Goal: Information Seeking & Learning: Learn about a topic

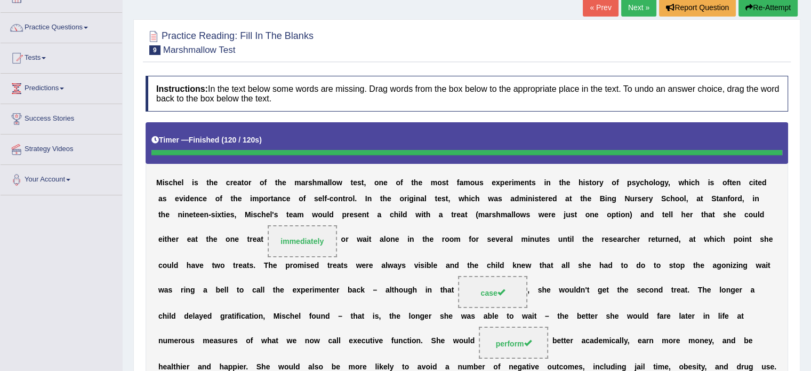
scroll to position [70, 0]
click at [405, 170] on div "M i s c h e l i s t h e c r e a t o r o f t h e m a r s h m a l l o w t e s t ,…" at bounding box center [467, 253] width 642 height 262
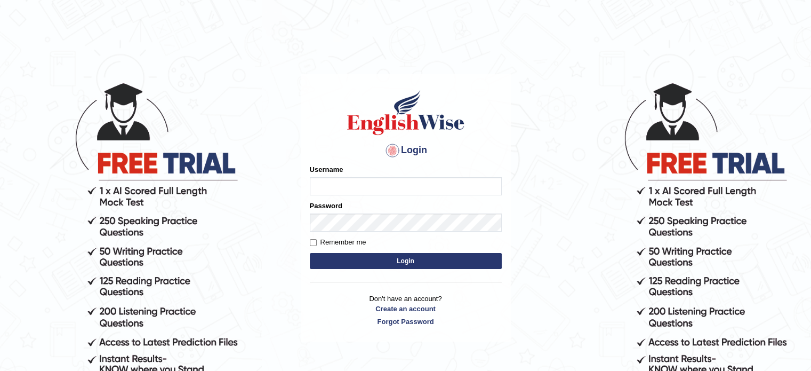
type input "EllenG"
click at [423, 253] on button "Login" at bounding box center [406, 261] width 192 height 16
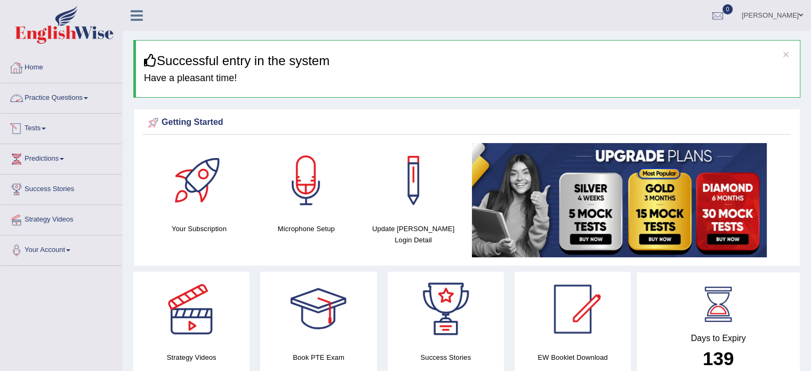
click at [54, 103] on link "Practice Questions" at bounding box center [62, 96] width 122 height 27
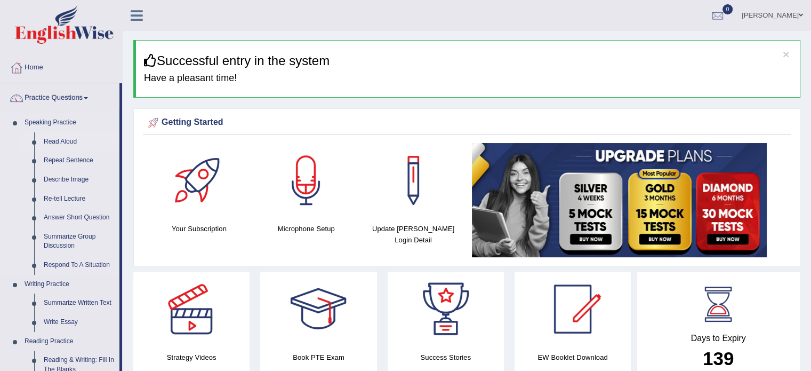
click at [65, 142] on link "Read Aloud" at bounding box center [79, 141] width 81 height 19
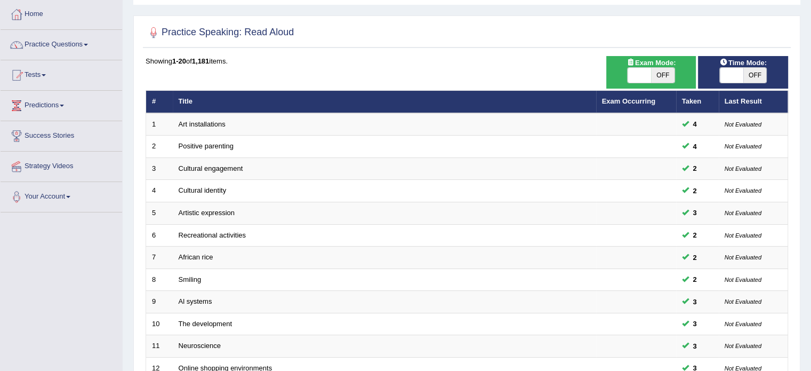
checkbox input "true"
click at [743, 74] on span at bounding box center [754, 75] width 23 height 15
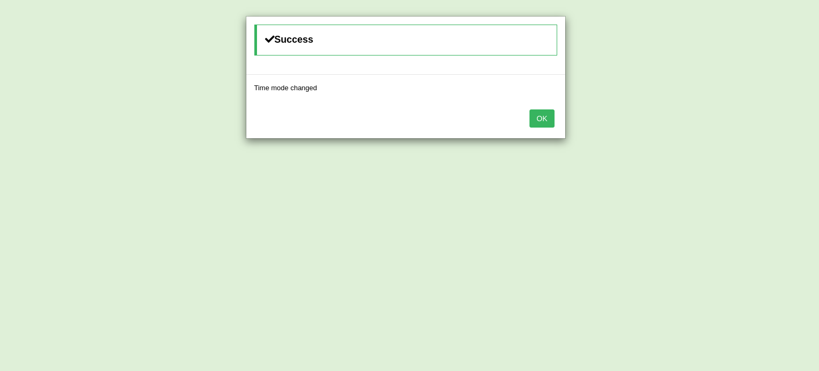
click at [535, 117] on button "OK" at bounding box center [541, 118] width 25 height 18
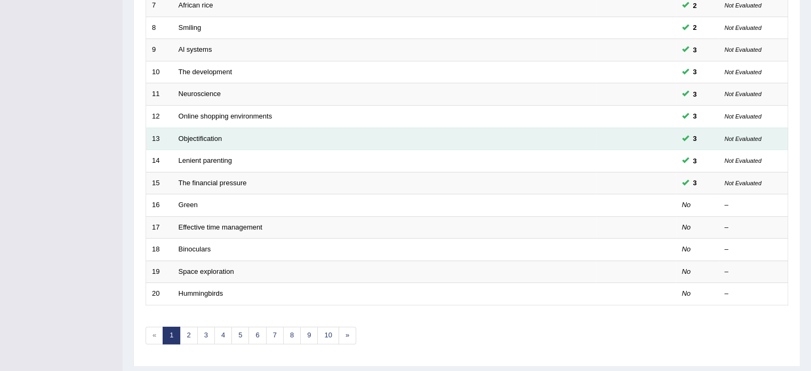
scroll to position [320, 0]
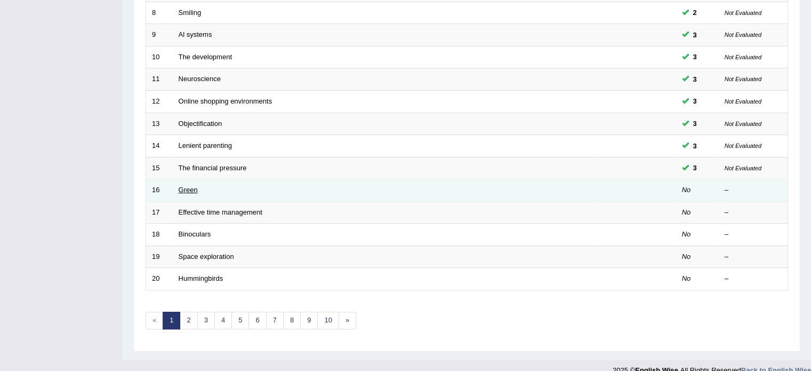
click at [190, 188] on link "Green" at bounding box center [188, 190] width 19 height 8
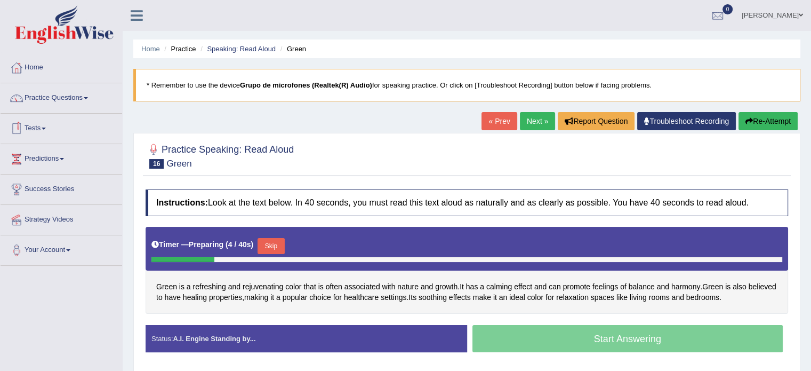
scroll to position [53, 0]
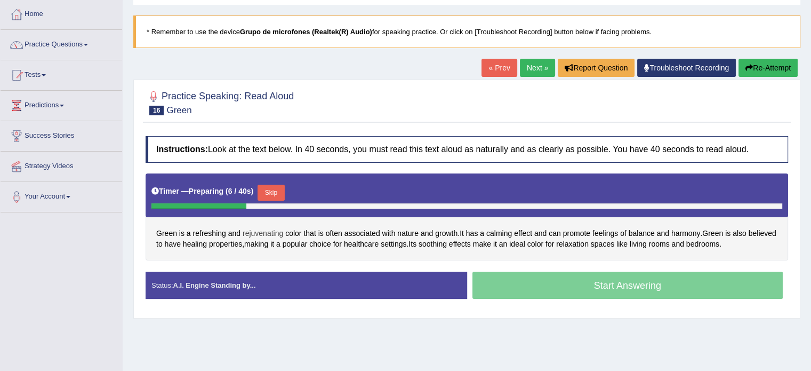
click at [272, 234] on span "rejuvenating" at bounding box center [263, 233] width 41 height 11
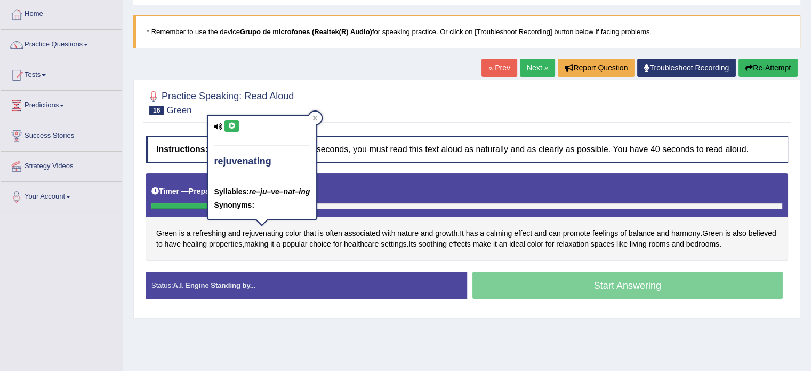
click at [231, 125] on icon at bounding box center [232, 126] width 8 height 6
click at [285, 259] on div "Instructions: Look at the text below. In 40 seconds, you must read this text al…" at bounding box center [467, 222] width 648 height 182
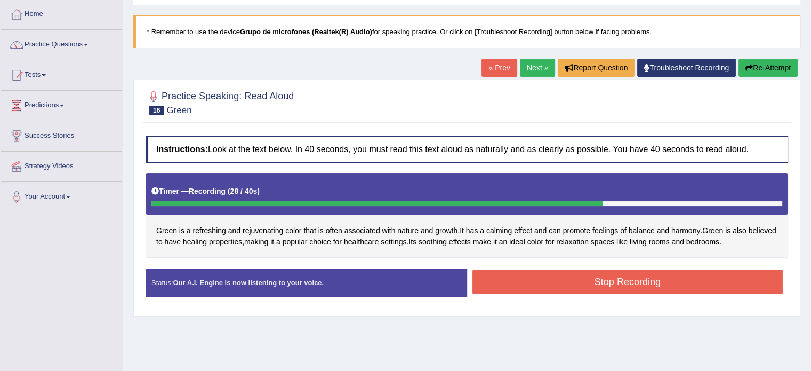
click at [645, 279] on button "Stop Recording" at bounding box center [627, 281] width 311 height 25
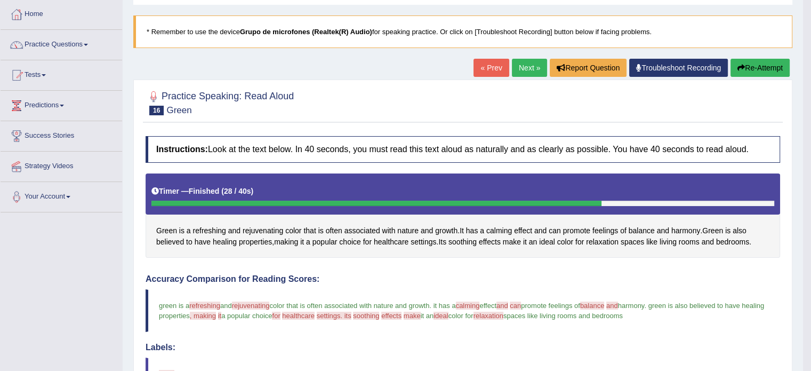
click at [532, 69] on link "Next »" at bounding box center [529, 68] width 35 height 18
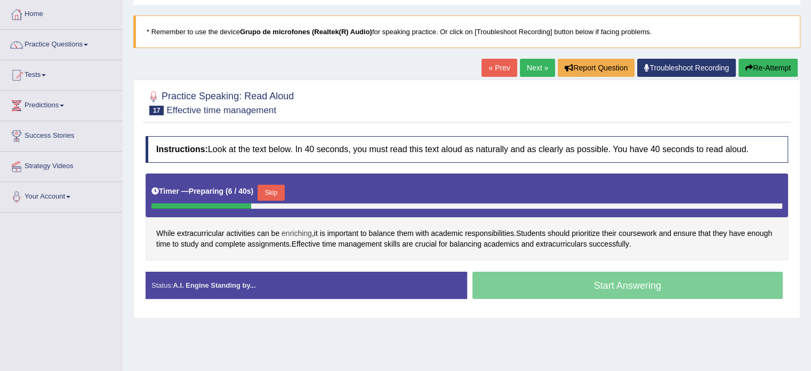
click at [299, 234] on span "enriching" at bounding box center [297, 233] width 30 height 11
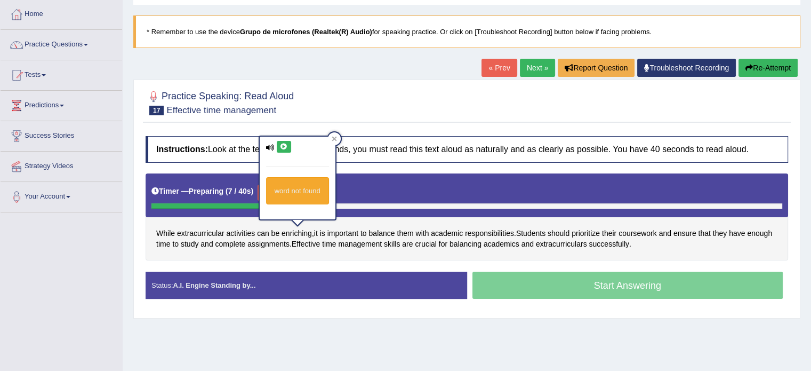
click at [288, 139] on div "word not found" at bounding box center [298, 177] width 76 height 83
click at [283, 147] on icon at bounding box center [284, 146] width 8 height 6
click at [336, 256] on div "While extracurricular activities can be enriching , it is important to balance …" at bounding box center [467, 216] width 642 height 87
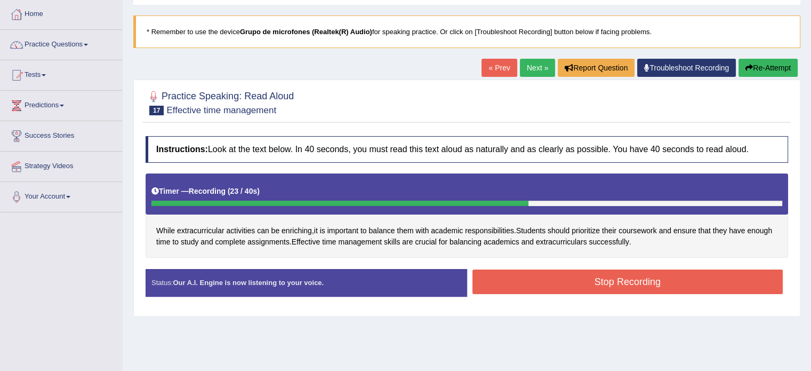
click at [629, 278] on button "Stop Recording" at bounding box center [627, 281] width 311 height 25
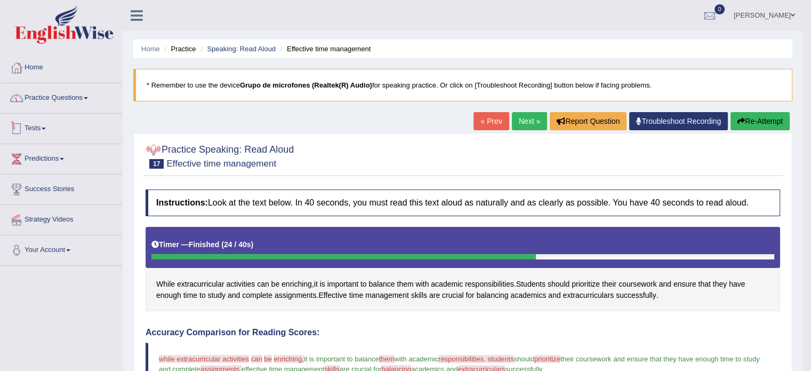
click at [38, 100] on link "Practice Questions" at bounding box center [62, 96] width 122 height 27
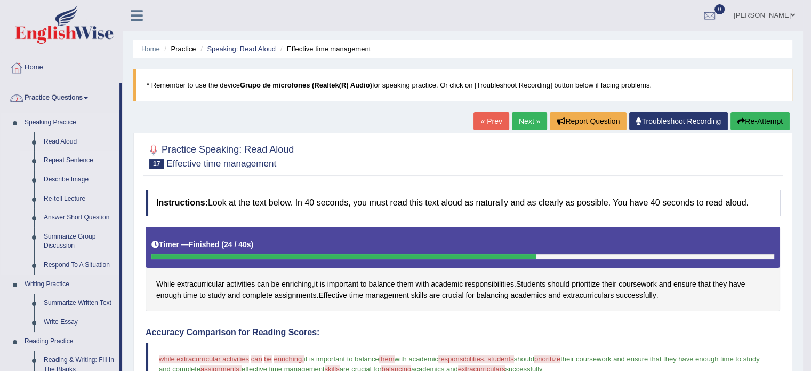
click at [52, 158] on link "Repeat Sentence" at bounding box center [79, 160] width 81 height 19
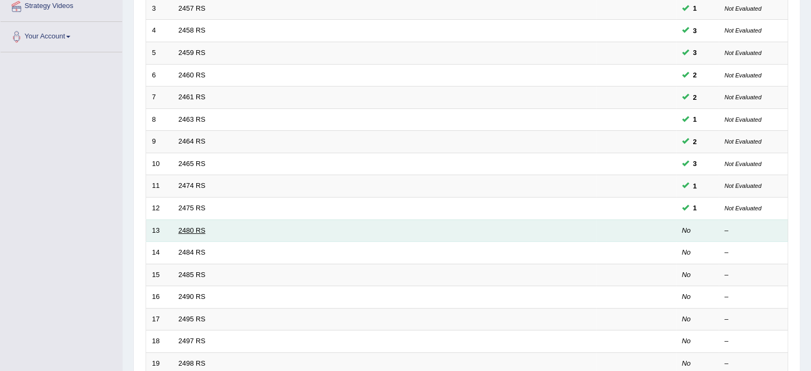
click at [192, 227] on link "2480 RS" at bounding box center [192, 230] width 27 height 8
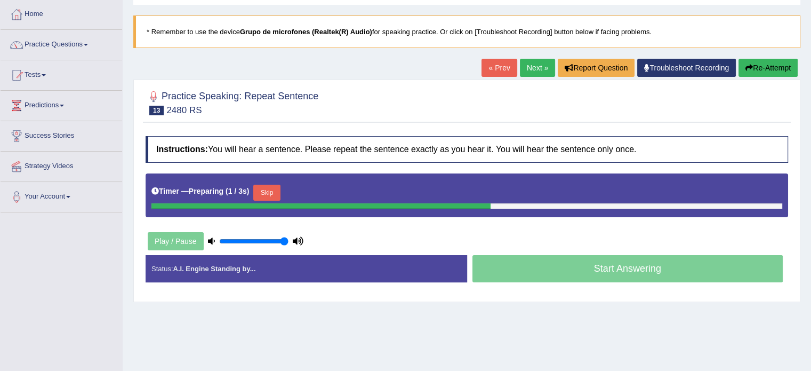
drag, startPoint x: 471, startPoint y: 203, endPoint x: 462, endPoint y: 206, distance: 10.0
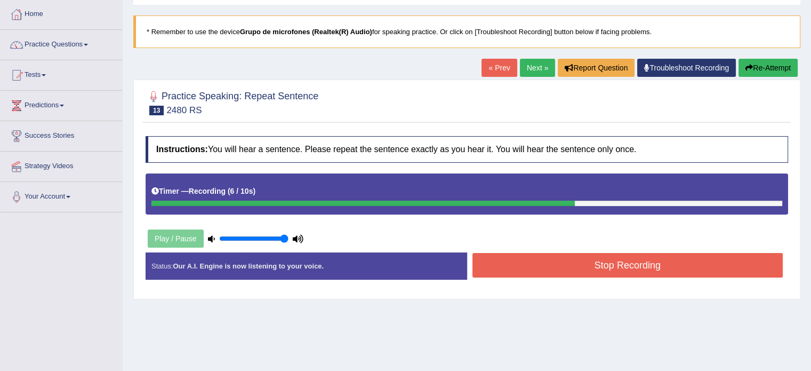
click at [542, 258] on button "Stop Recording" at bounding box center [627, 265] width 311 height 25
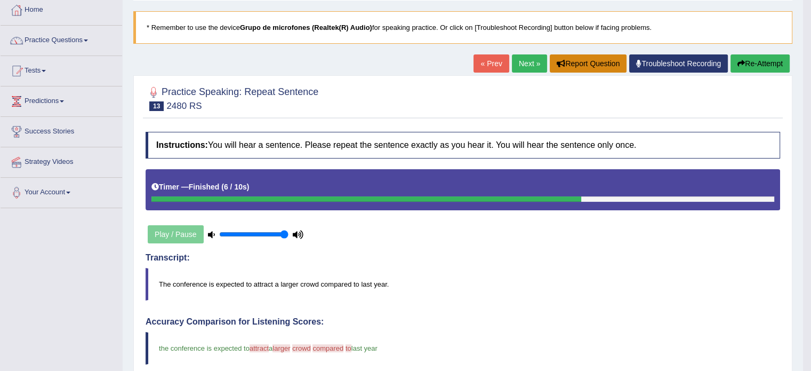
scroll to position [53, 0]
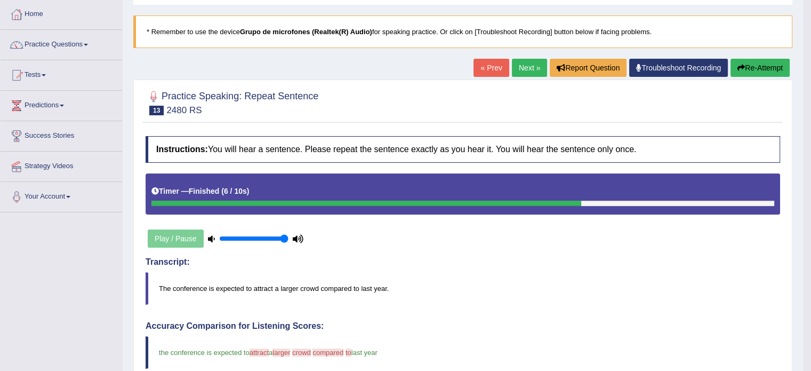
click at [515, 67] on link "Next »" at bounding box center [529, 68] width 35 height 18
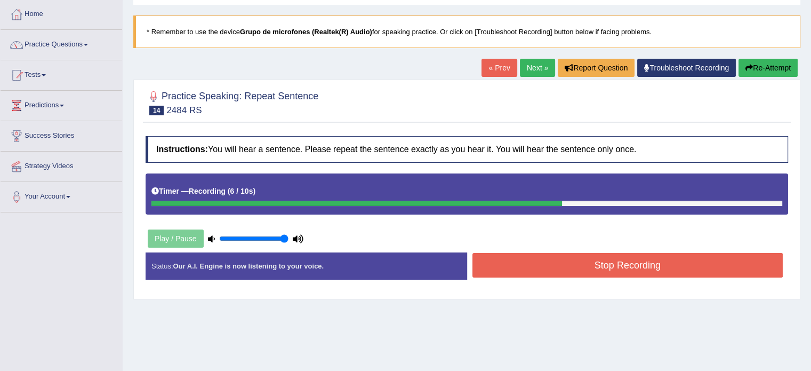
click at [545, 257] on button "Stop Recording" at bounding box center [627, 265] width 311 height 25
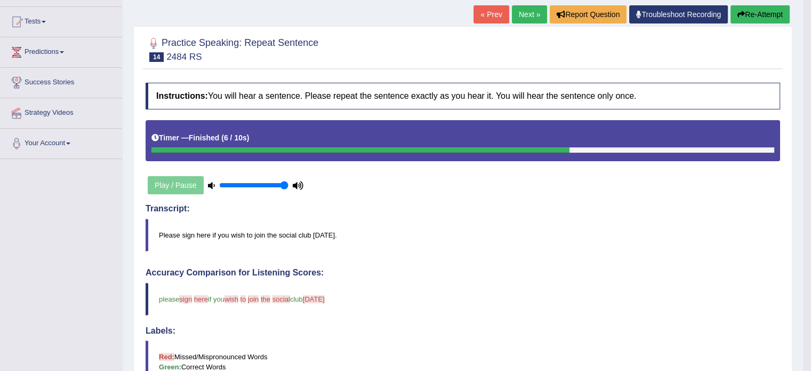
scroll to position [53, 0]
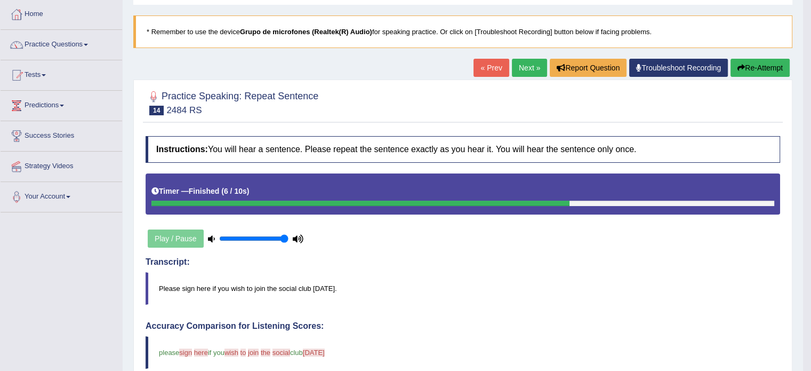
click at [768, 63] on button "Re-Attempt" at bounding box center [759, 68] width 59 height 18
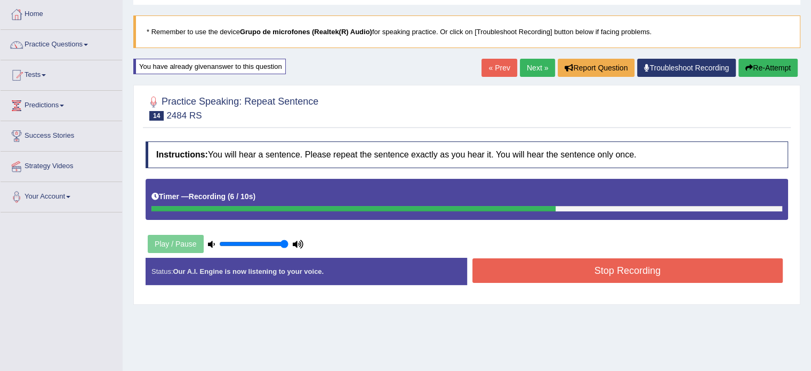
click at [525, 266] on button "Stop Recording" at bounding box center [627, 270] width 311 height 25
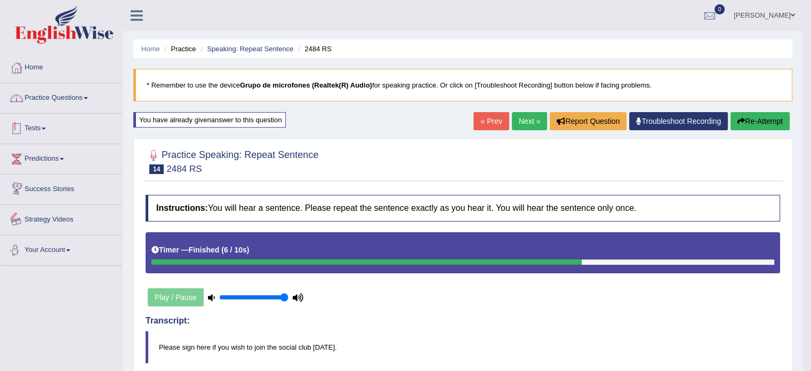
click at [47, 92] on link "Practice Questions" at bounding box center [62, 96] width 122 height 27
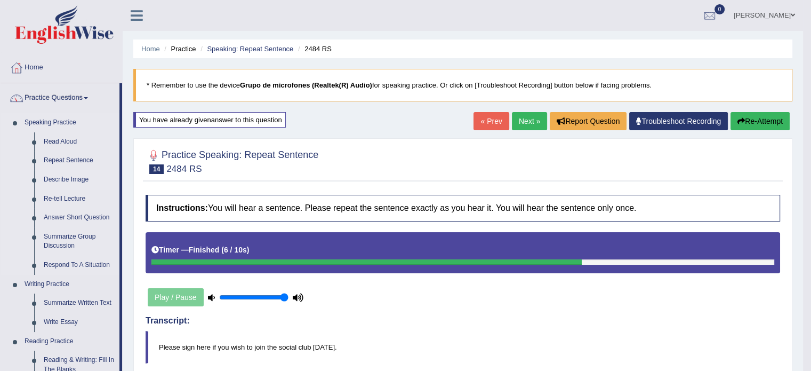
click at [69, 181] on link "Describe Image" at bounding box center [79, 179] width 81 height 19
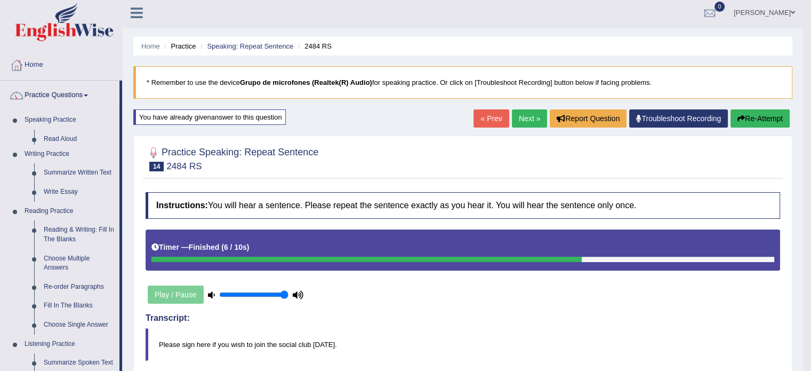
scroll to position [35, 0]
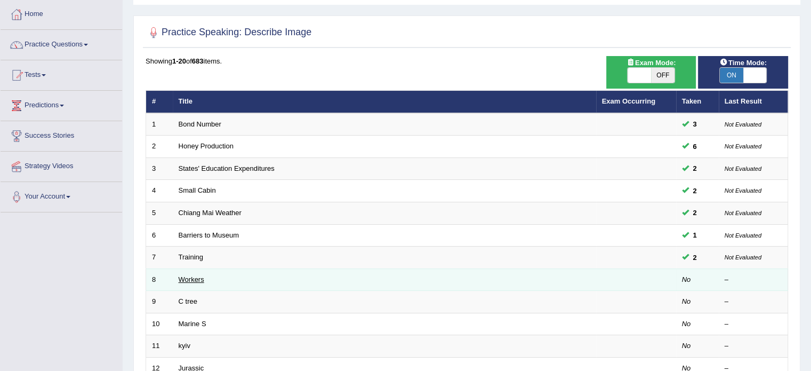
click at [182, 279] on link "Workers" at bounding box center [192, 279] width 26 height 8
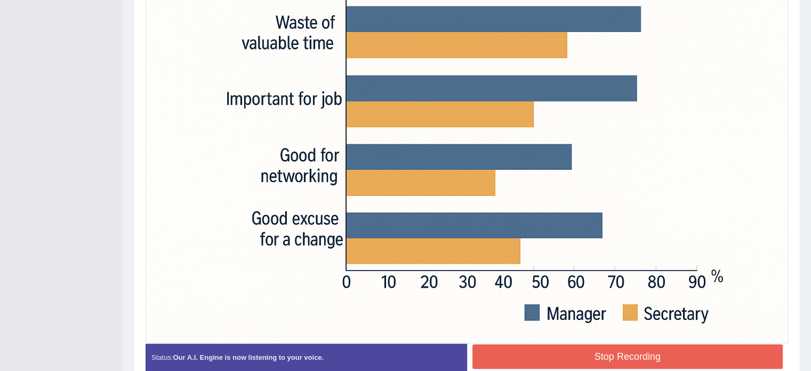
scroll to position [428, 0]
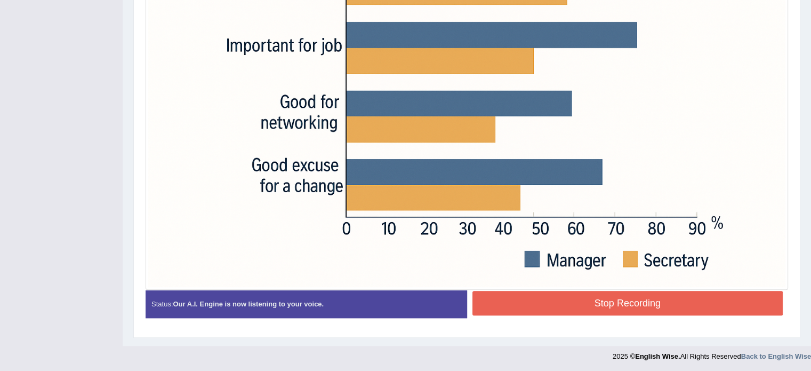
click at [541, 293] on button "Stop Recording" at bounding box center [627, 303] width 311 height 25
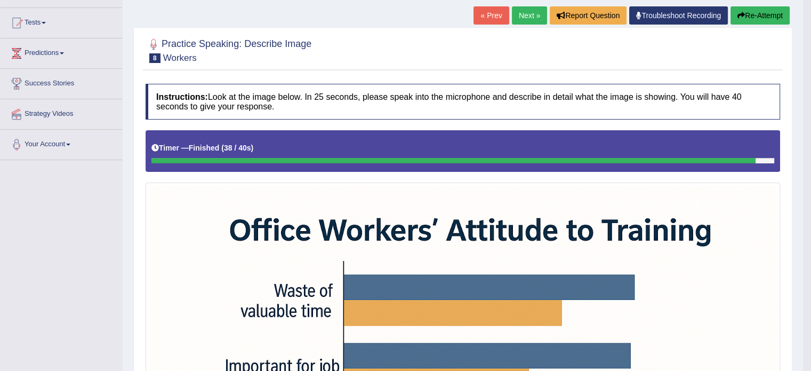
scroll to position [105, 0]
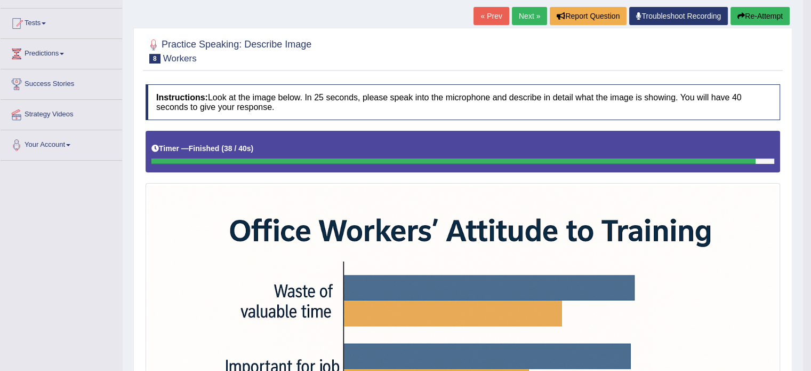
click at [527, 20] on link "Next »" at bounding box center [529, 16] width 35 height 18
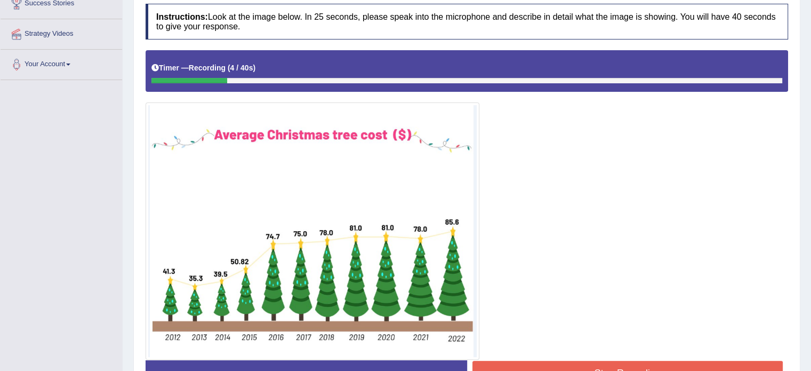
scroll to position [204, 0]
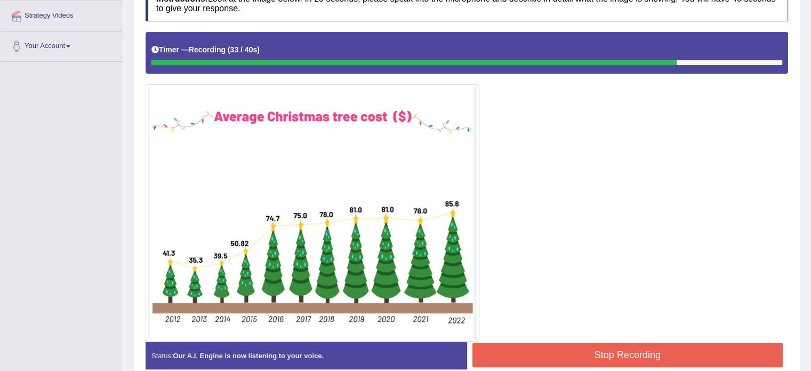
click at [541, 355] on button "Stop Recording" at bounding box center [627, 354] width 311 height 25
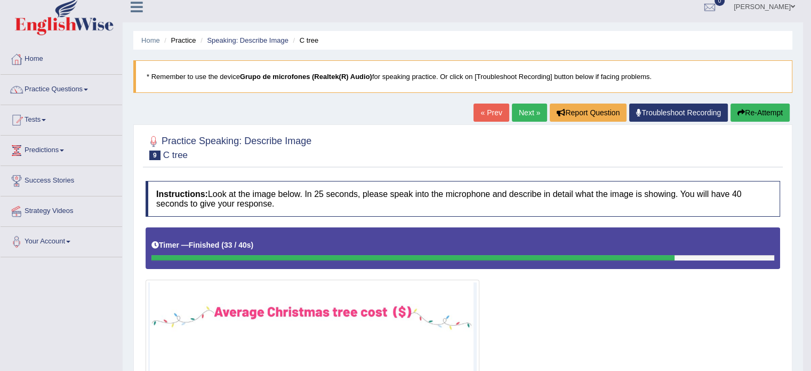
scroll to position [0, 0]
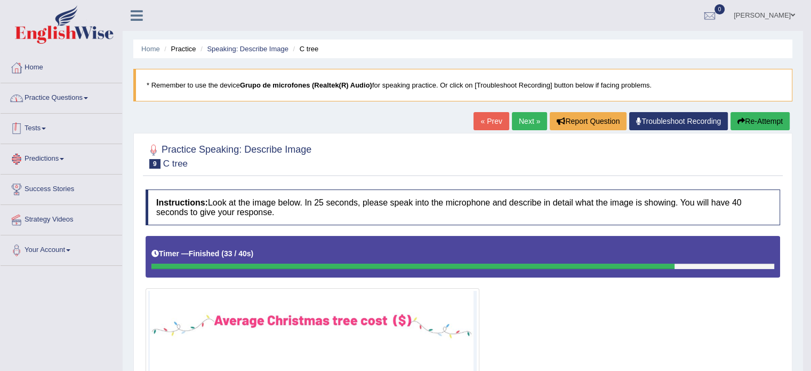
click at [73, 86] on link "Practice Questions" at bounding box center [62, 96] width 122 height 27
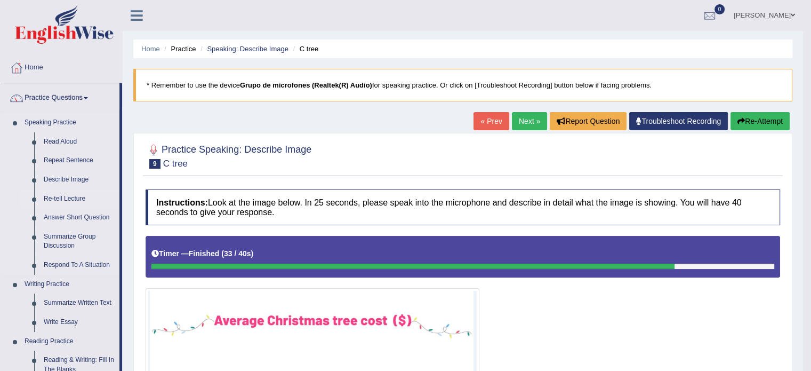
click at [78, 199] on link "Re-tell Lecture" at bounding box center [79, 198] width 81 height 19
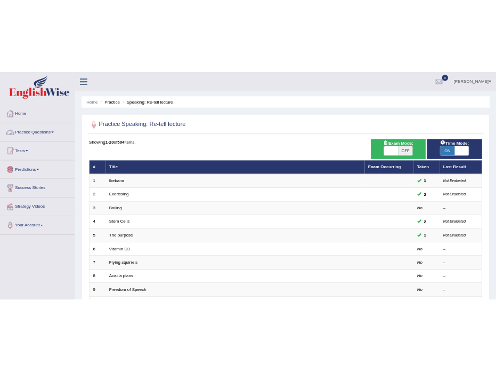
scroll to position [53, 0]
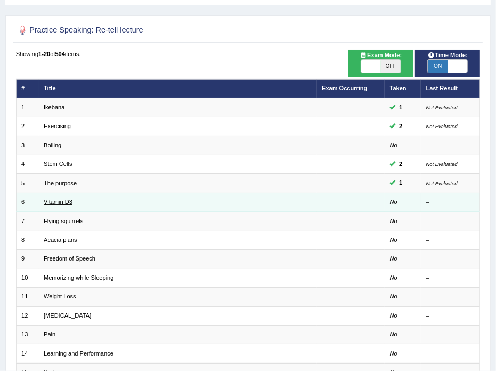
click at [66, 203] on link "Vitamin D3" at bounding box center [58, 201] width 29 height 6
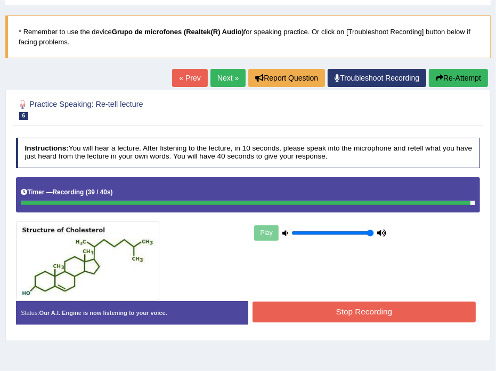
click at [365, 309] on button "Stop Recording" at bounding box center [364, 311] width 223 height 21
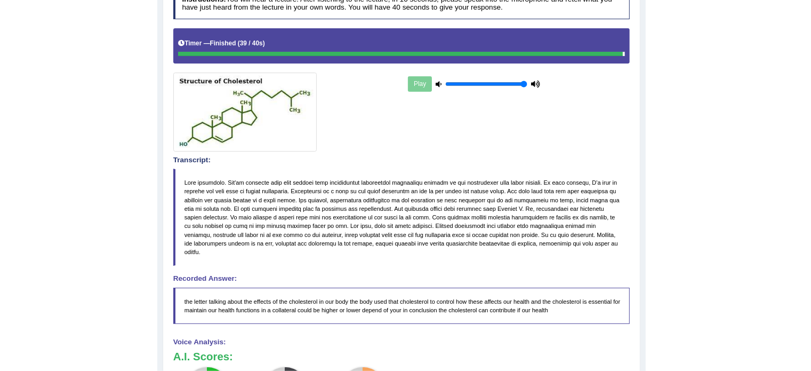
scroll to position [320, 0]
